Goal: Check status: Check status

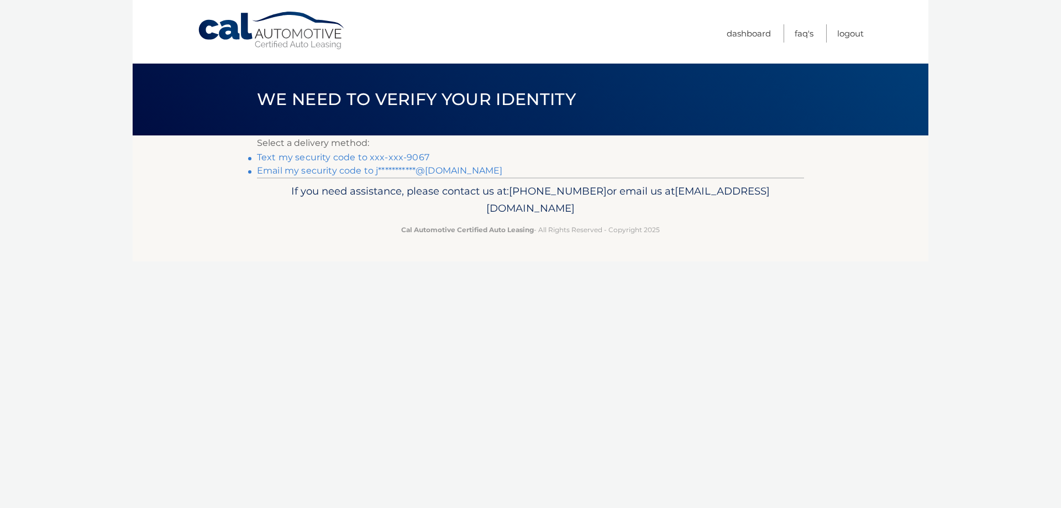
click at [406, 156] on link "Text my security code to xxx-xxx-9067" at bounding box center [343, 157] width 172 height 10
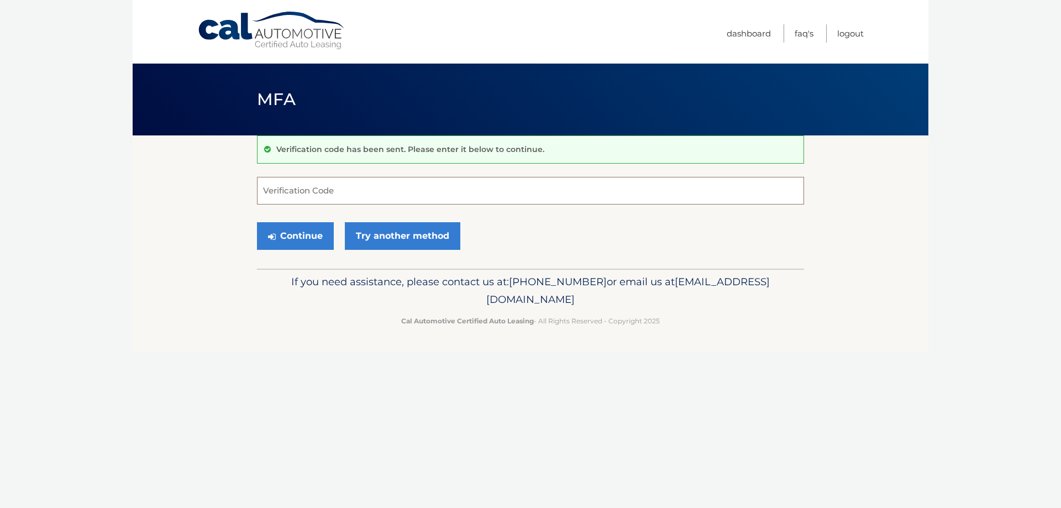
click at [353, 195] on input "Verification Code" at bounding box center [530, 191] width 547 height 28
type input "905778"
click at [304, 240] on button "Continue" at bounding box center [295, 236] width 77 height 28
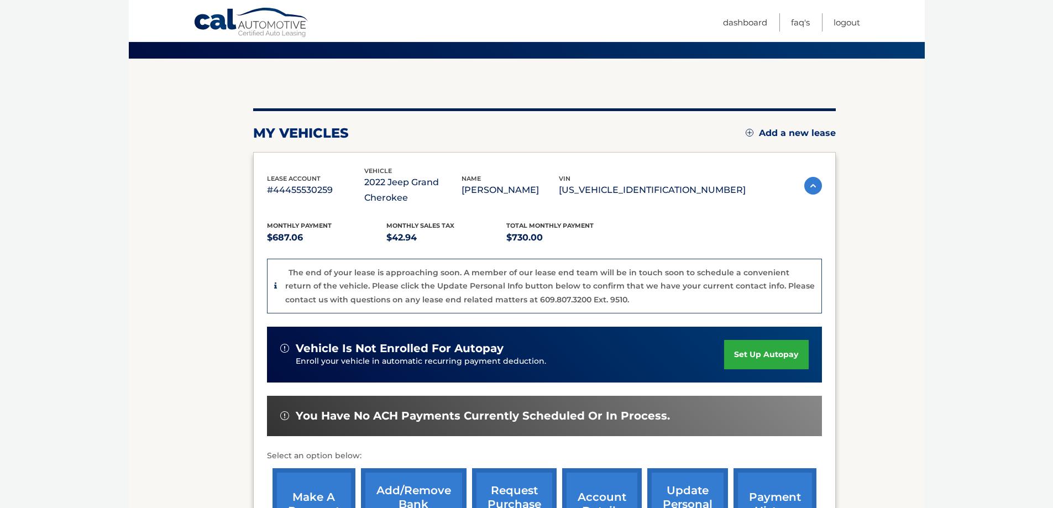
scroll to position [246, 0]
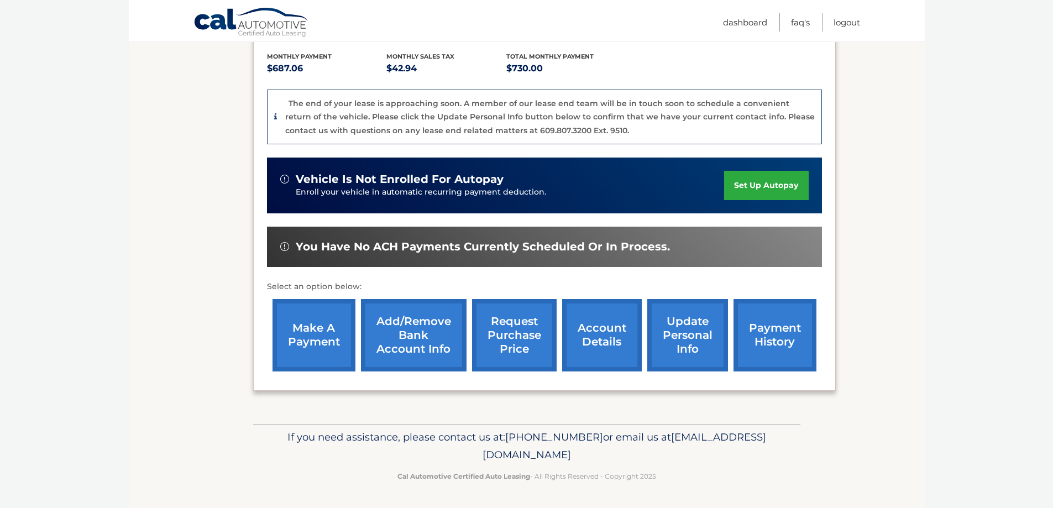
click at [528, 342] on link "request purchase price" at bounding box center [514, 335] width 85 height 72
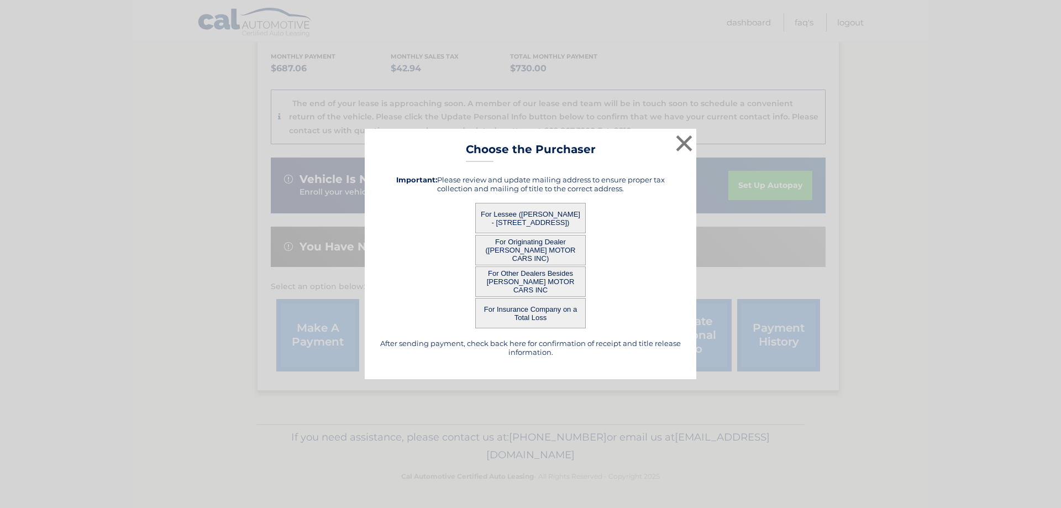
click at [556, 220] on button "For Lessee ([PERSON_NAME] - [STREET_ADDRESS])" at bounding box center [530, 218] width 111 height 30
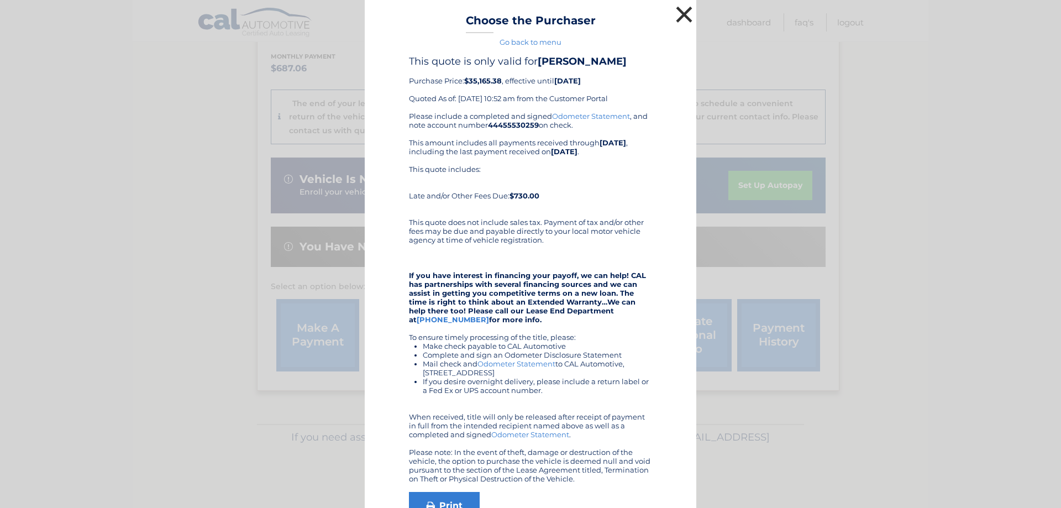
click at [681, 12] on button "×" at bounding box center [684, 14] width 22 height 22
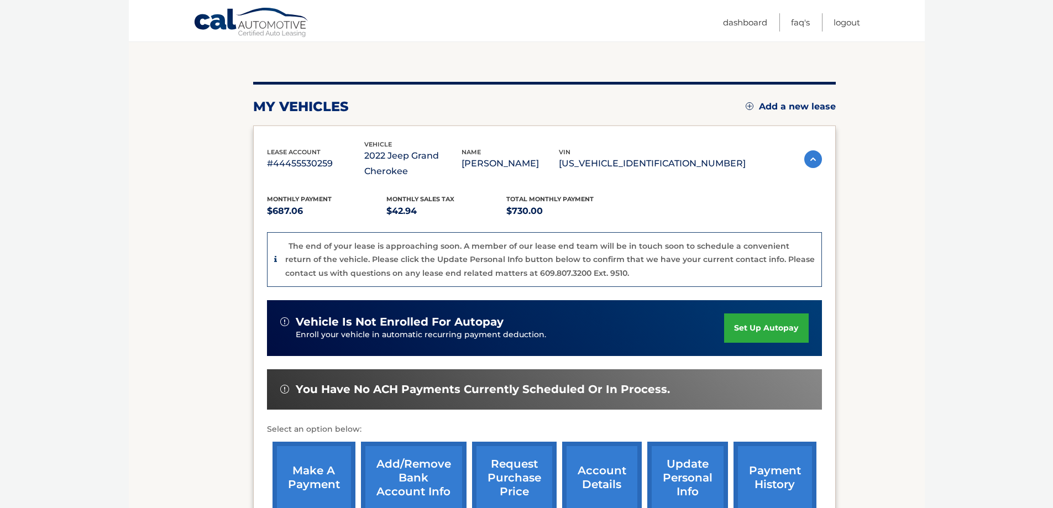
scroll to position [0, 0]
